Goal: Transaction & Acquisition: Purchase product/service

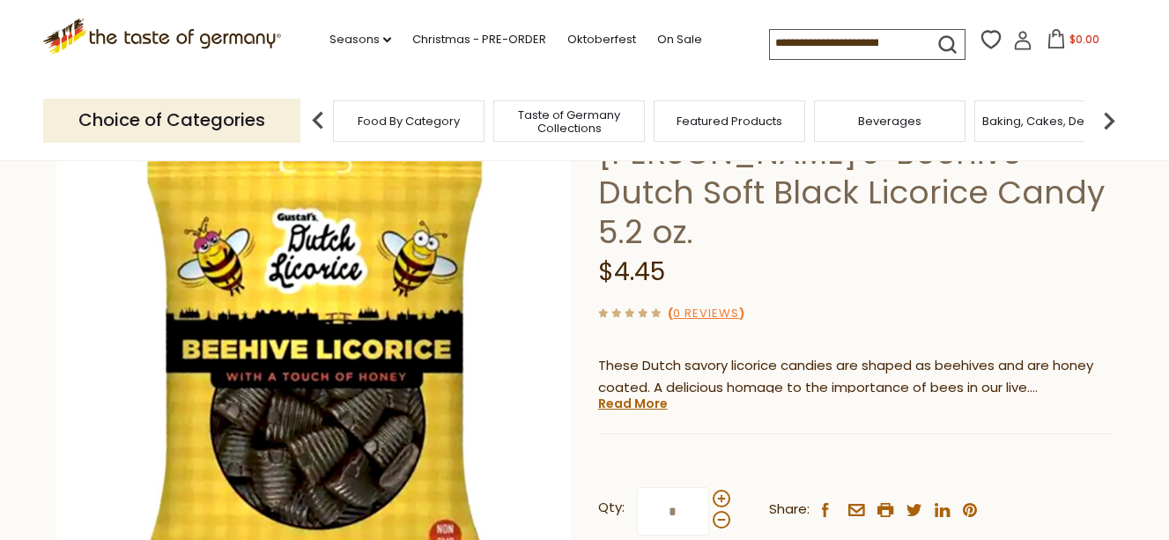
scroll to position [176, 0]
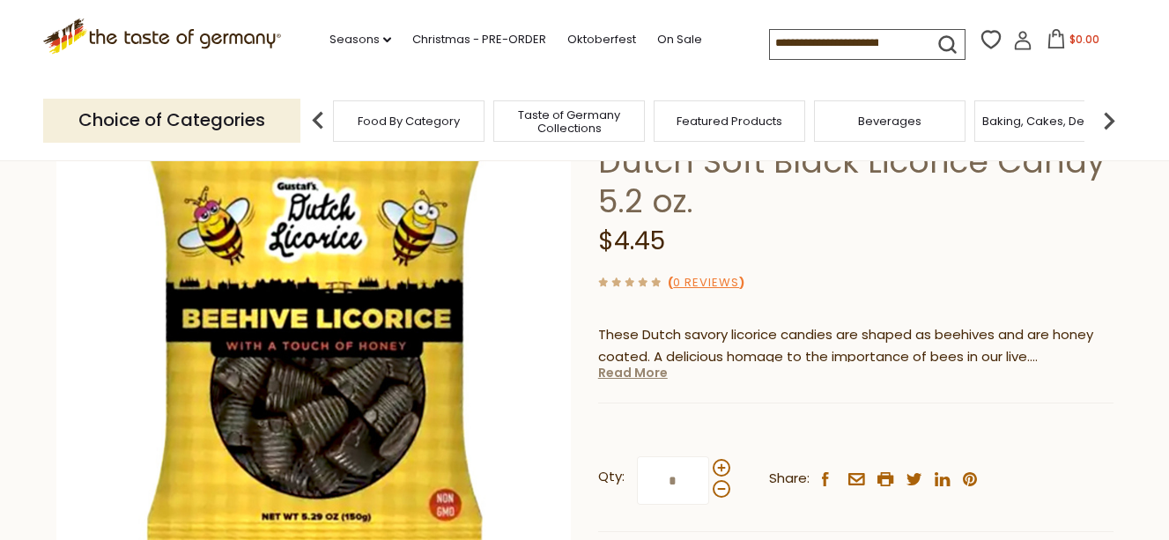
click at [618, 364] on link "Read More" at bounding box center [633, 373] width 70 height 18
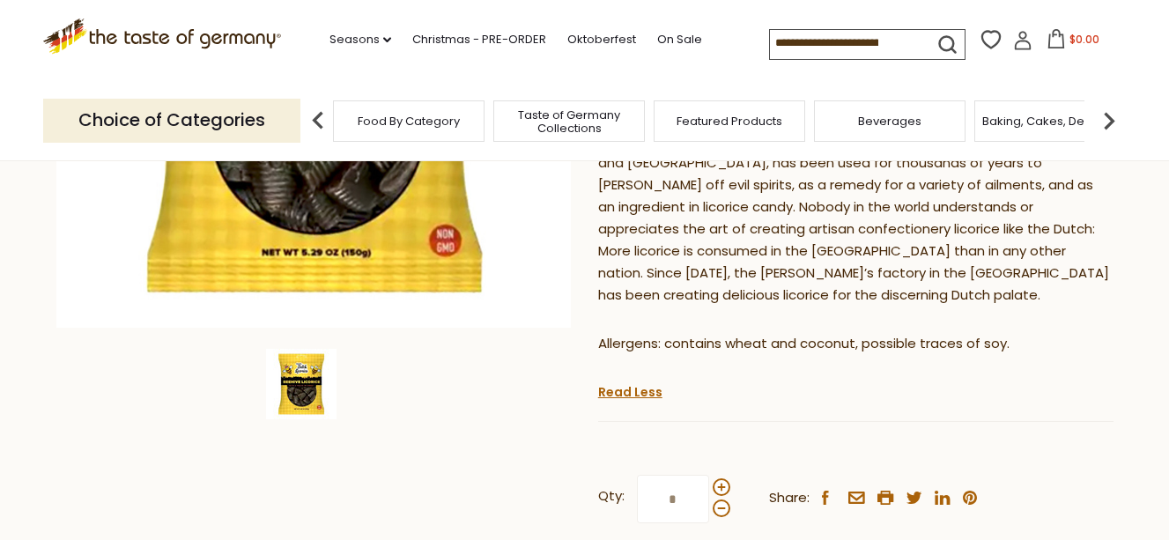
scroll to position [529, 0]
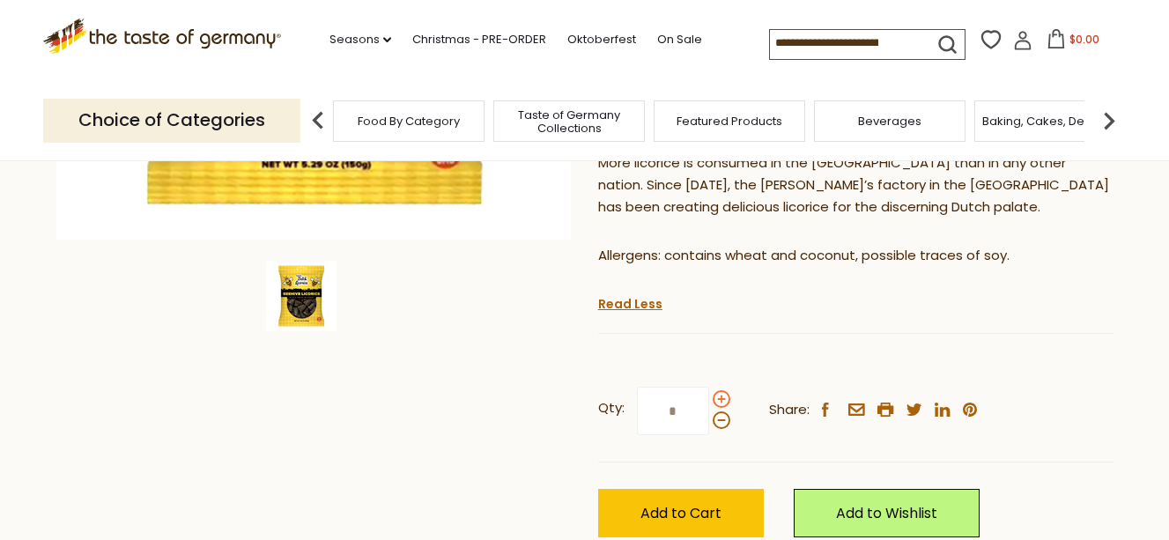
click at [721, 390] on span at bounding box center [722, 399] width 18 height 18
click at [709, 387] on input "*" at bounding box center [673, 411] width 72 height 48
click at [721, 390] on span at bounding box center [722, 399] width 18 height 18
click at [709, 387] on input "*" at bounding box center [673, 411] width 72 height 48
click at [721, 390] on span at bounding box center [722, 399] width 18 height 18
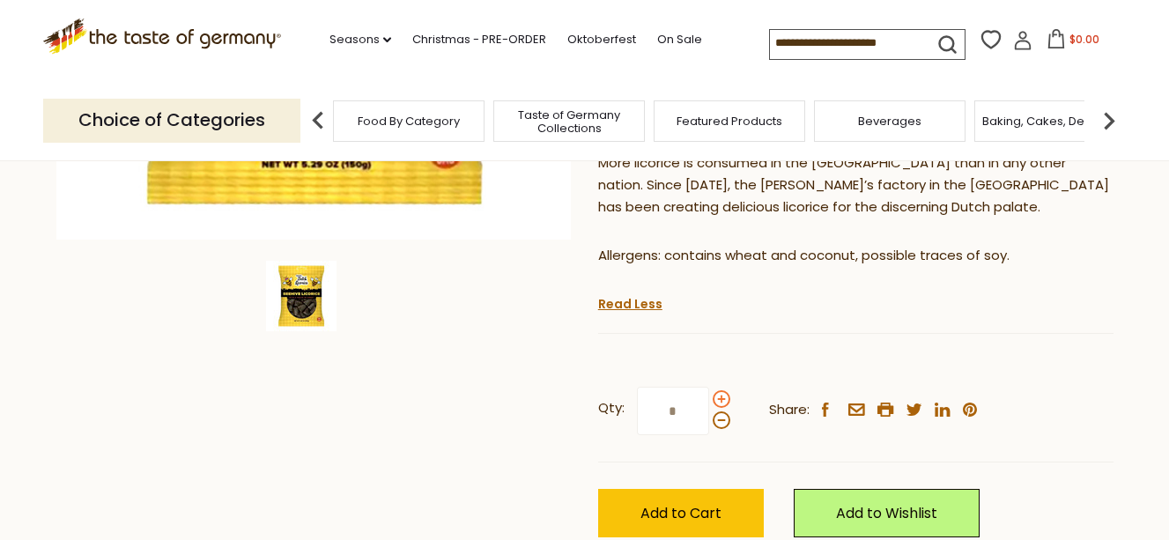
click at [709, 387] on input "*" at bounding box center [673, 411] width 72 height 48
click at [721, 390] on span at bounding box center [722, 399] width 18 height 18
click at [709, 387] on input "*" at bounding box center [673, 411] width 72 height 48
click at [720, 411] on span at bounding box center [722, 420] width 18 height 18
click at [709, 387] on input "*" at bounding box center [673, 411] width 72 height 48
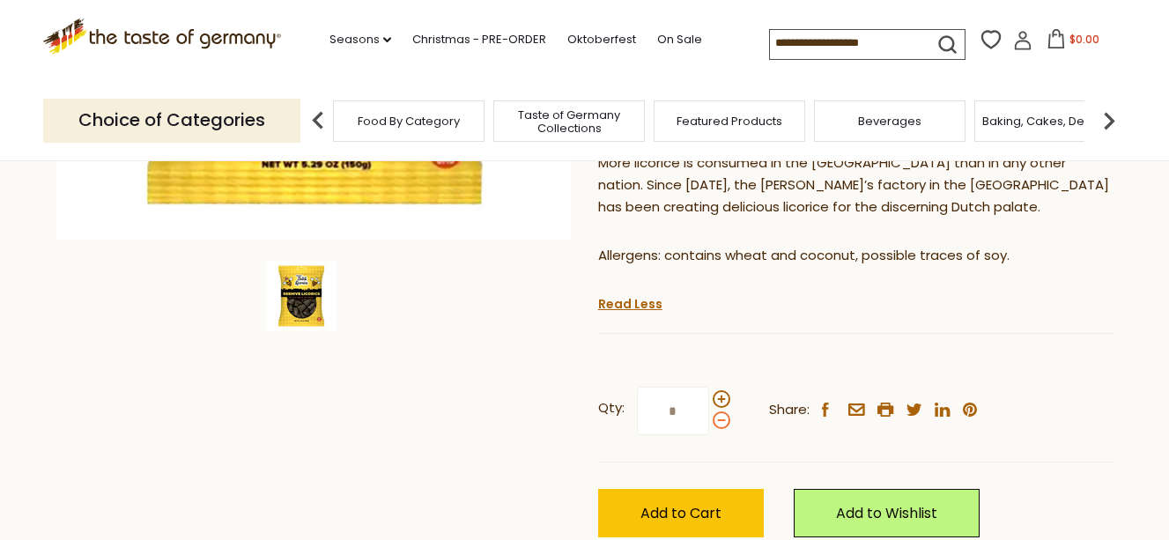
type input "*"
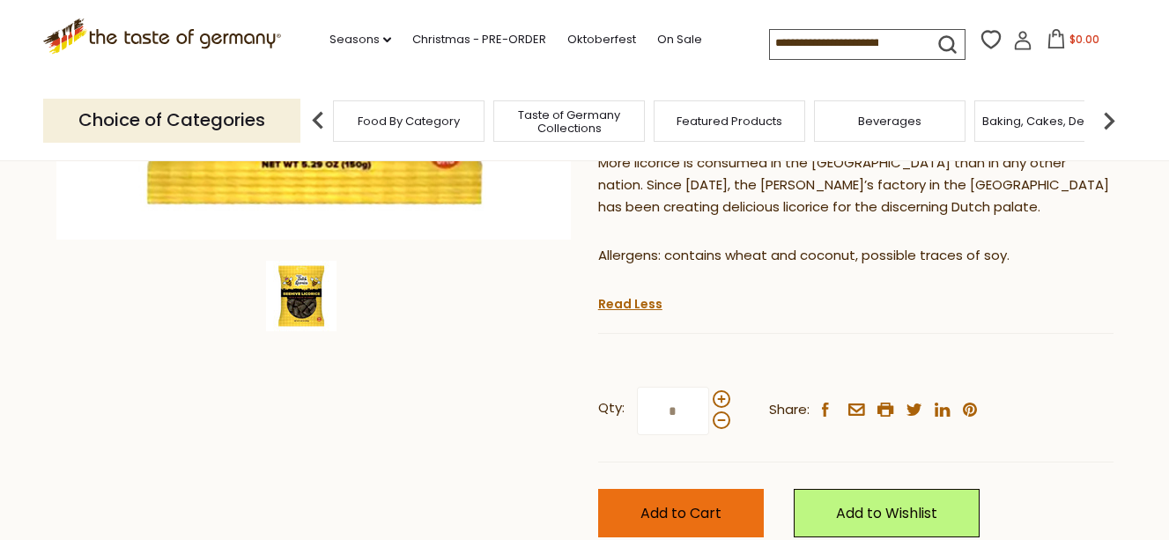
click at [696, 503] on span "Add to Cart" at bounding box center [681, 513] width 81 height 20
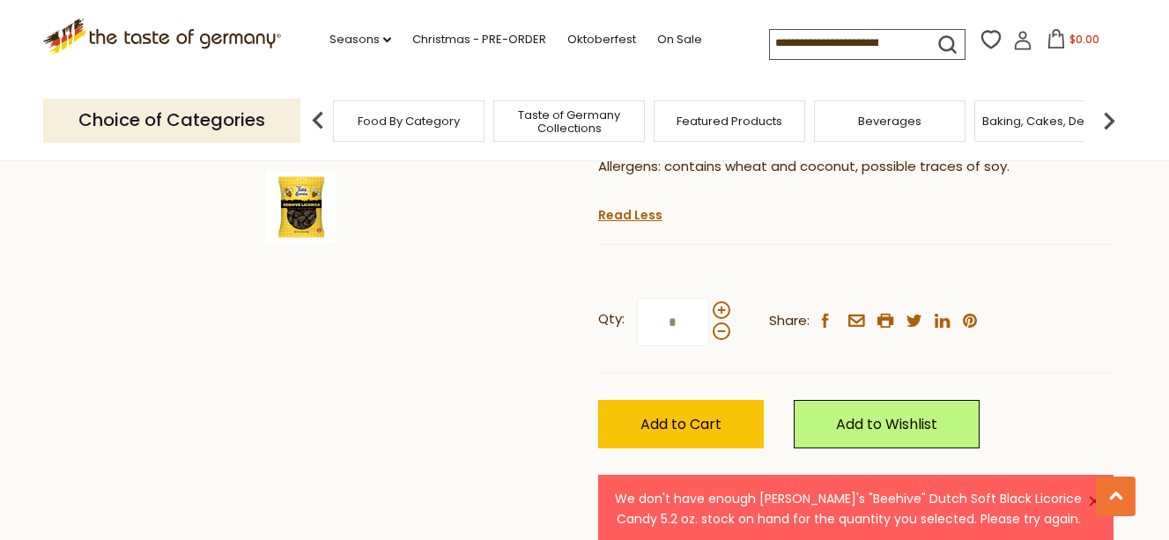
scroll to position [617, 0]
